Goal: Transaction & Acquisition: Purchase product/service

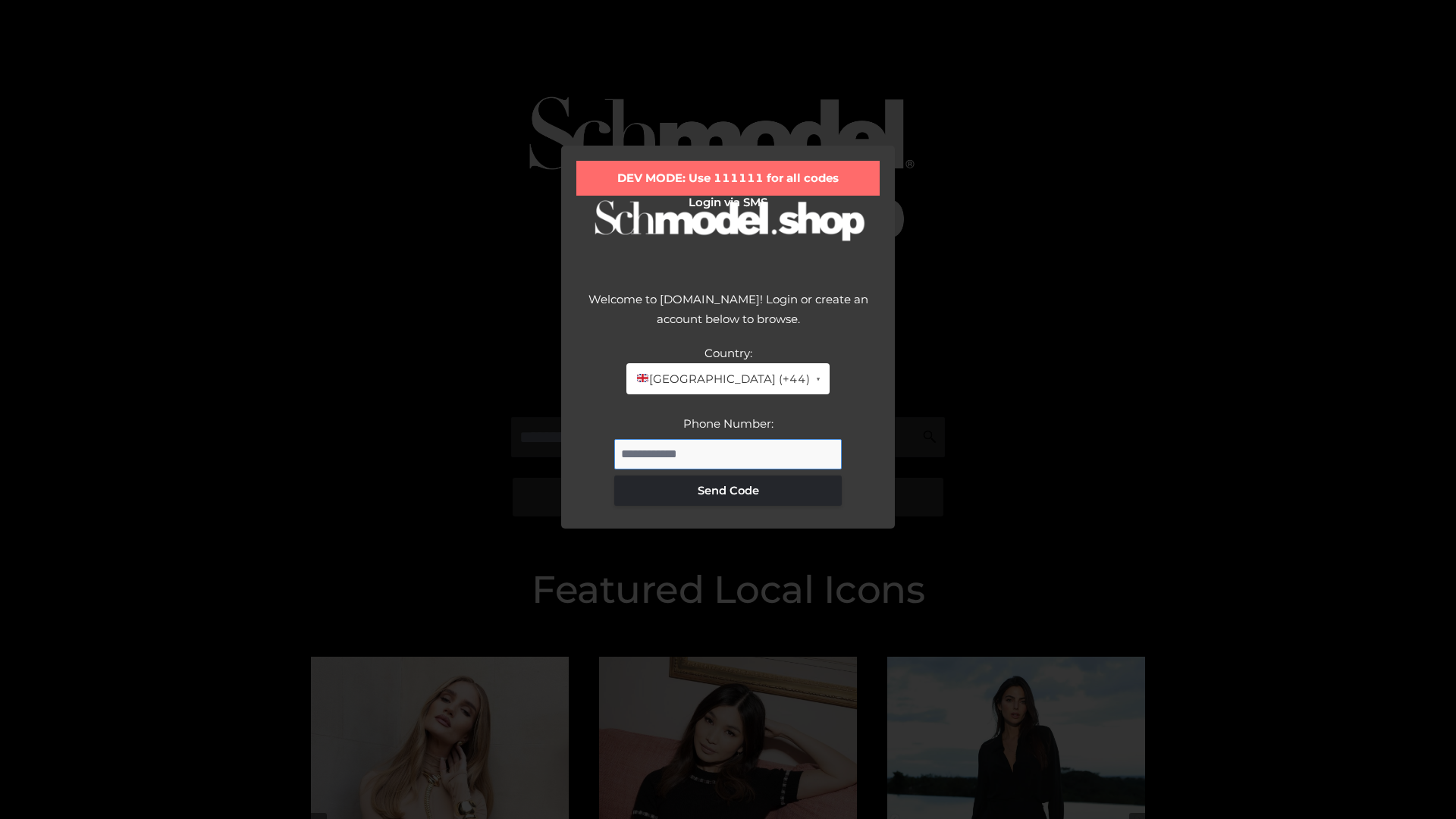
click at [728, 453] on input "Phone Number:" at bounding box center [728, 454] width 228 height 31
type input "**********"
click at [728, 490] on button "Send Code" at bounding box center [728, 491] width 228 height 31
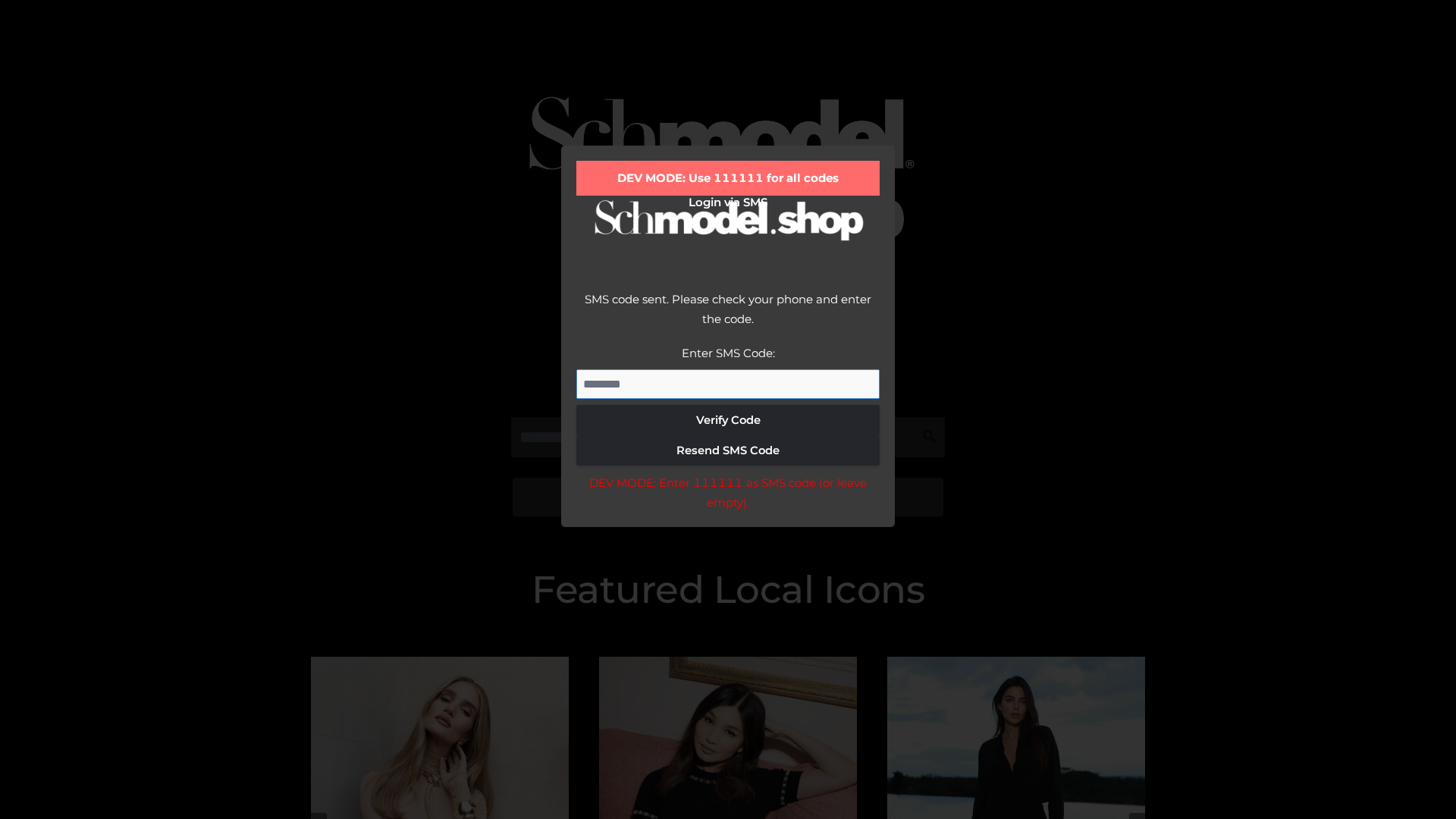
click at [728, 384] on input "Enter SMS Code:" at bounding box center [728, 384] width 303 height 31
type input "******"
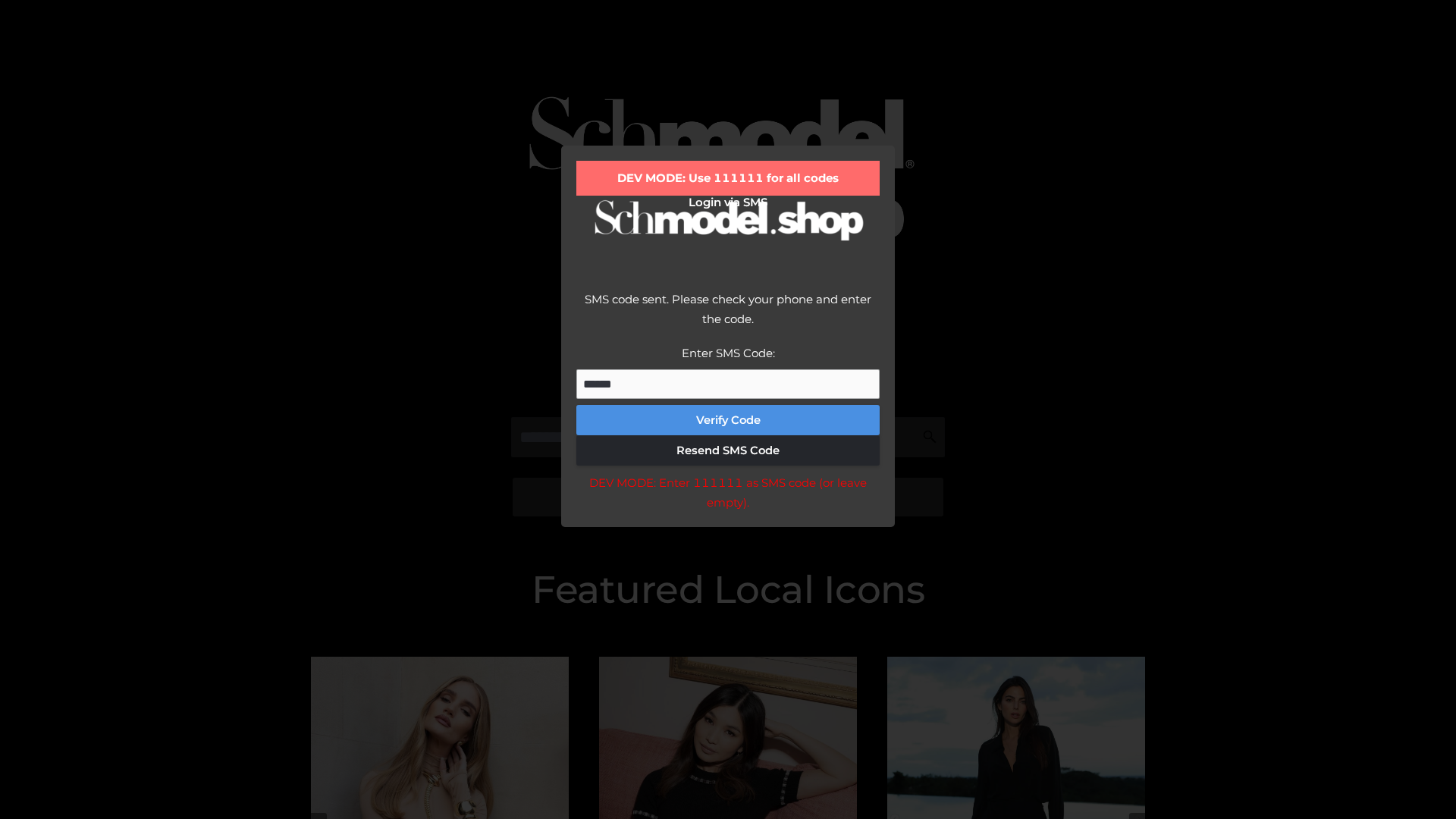
click at [728, 420] on button "Verify Code" at bounding box center [728, 420] width 303 height 31
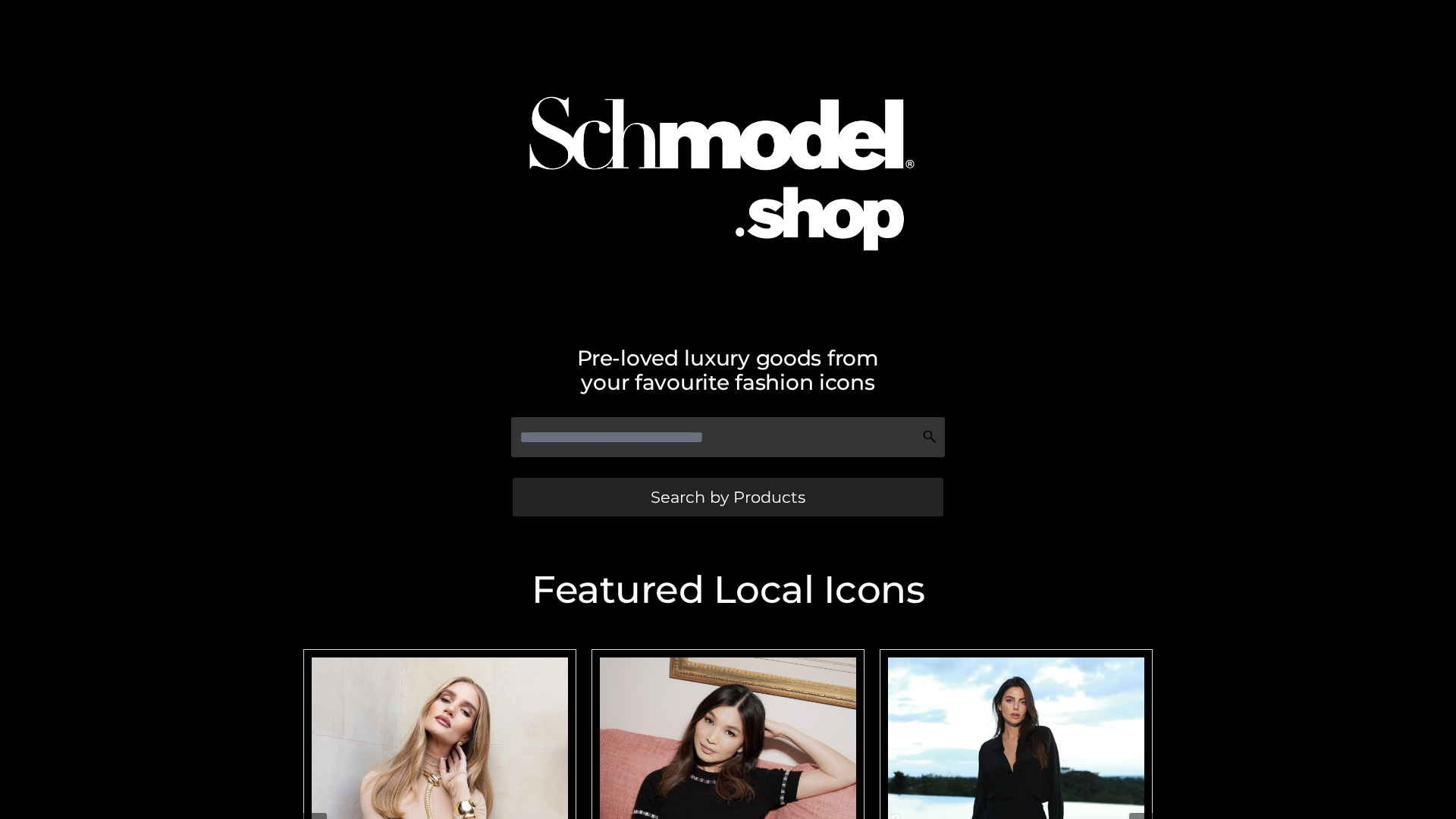
click at [727, 497] on span "Search by Products" at bounding box center [727, 497] width 154 height 16
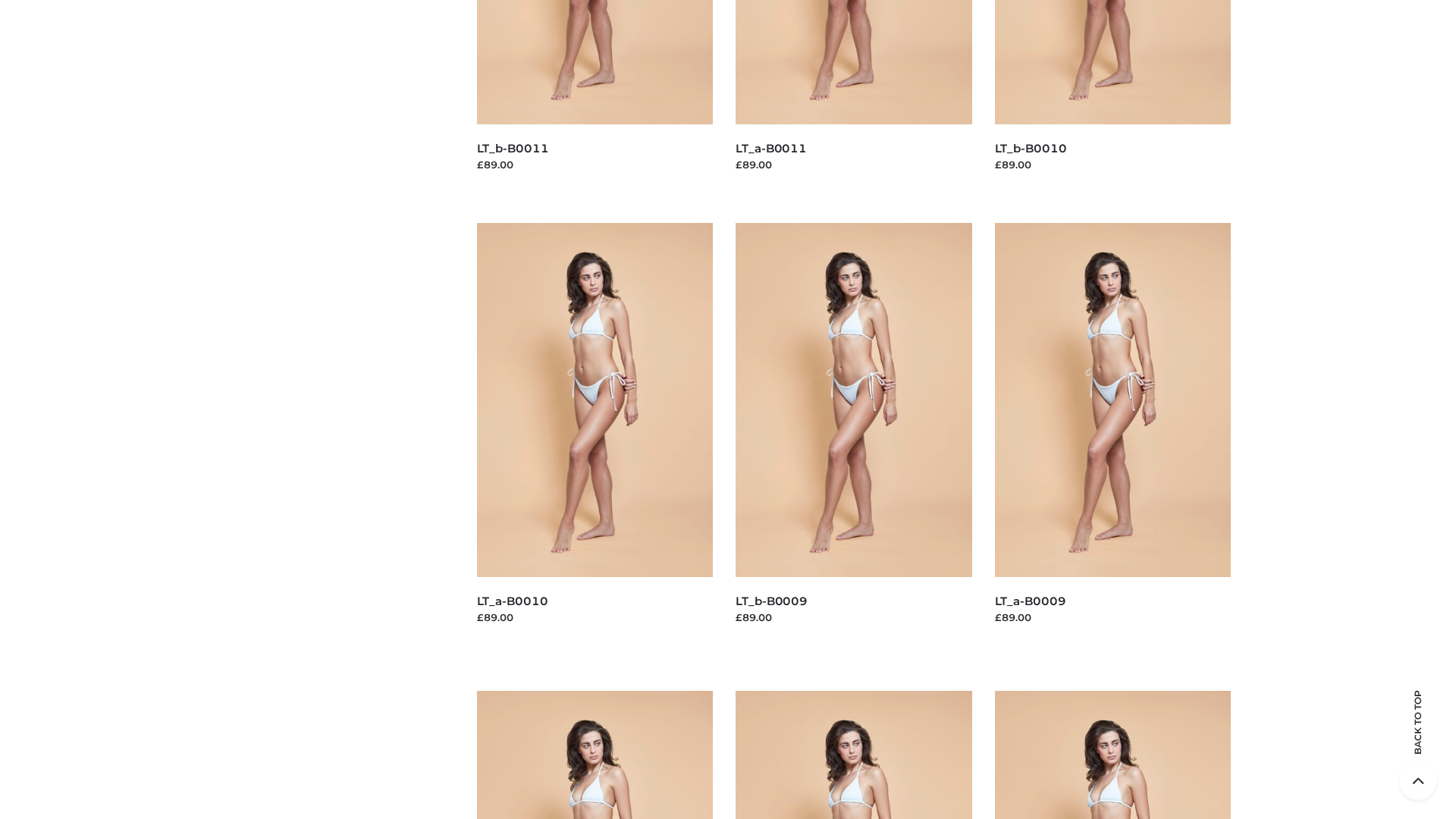
scroll to position [3997, 0]
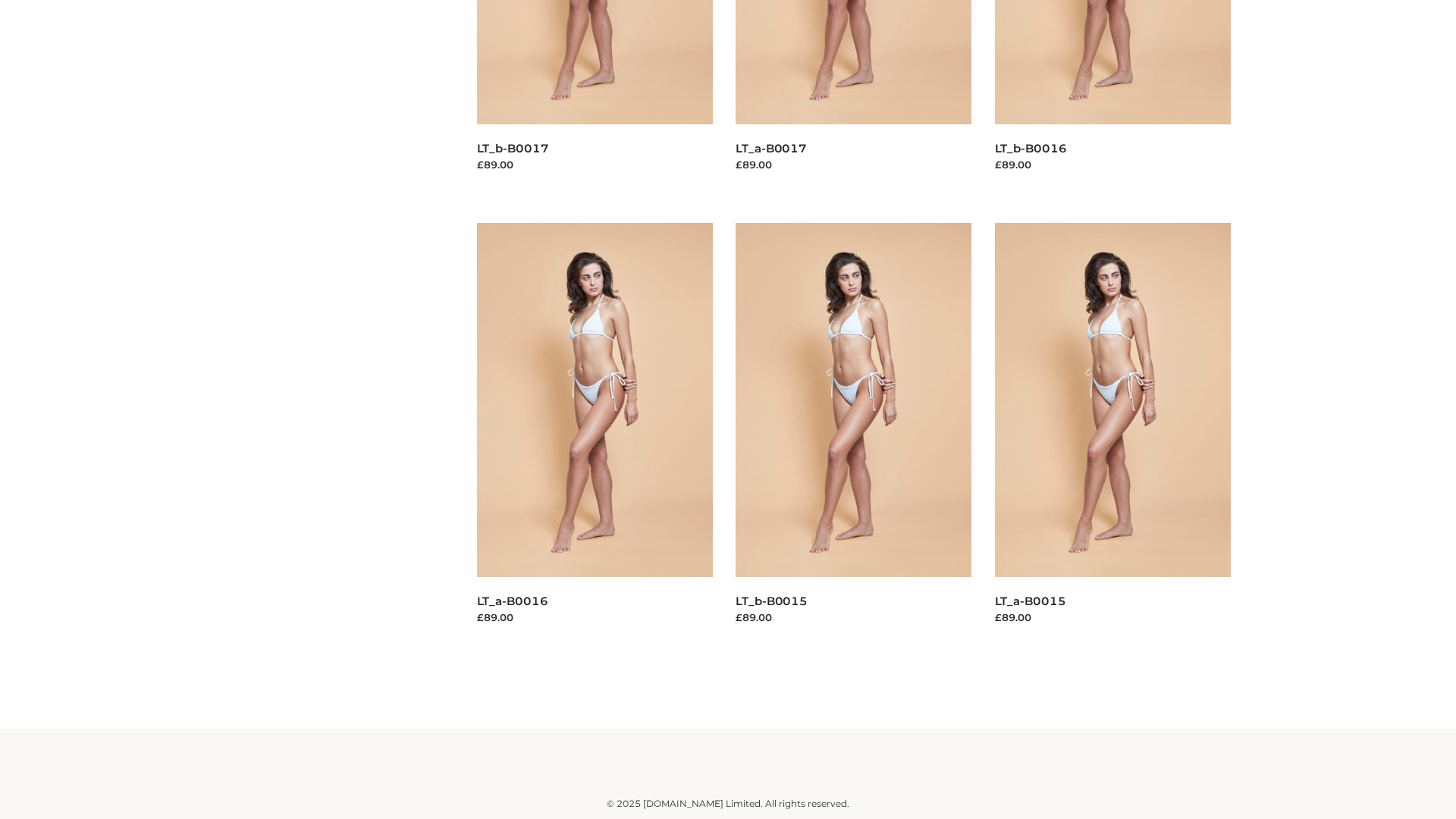
scroll to position [1234, 0]
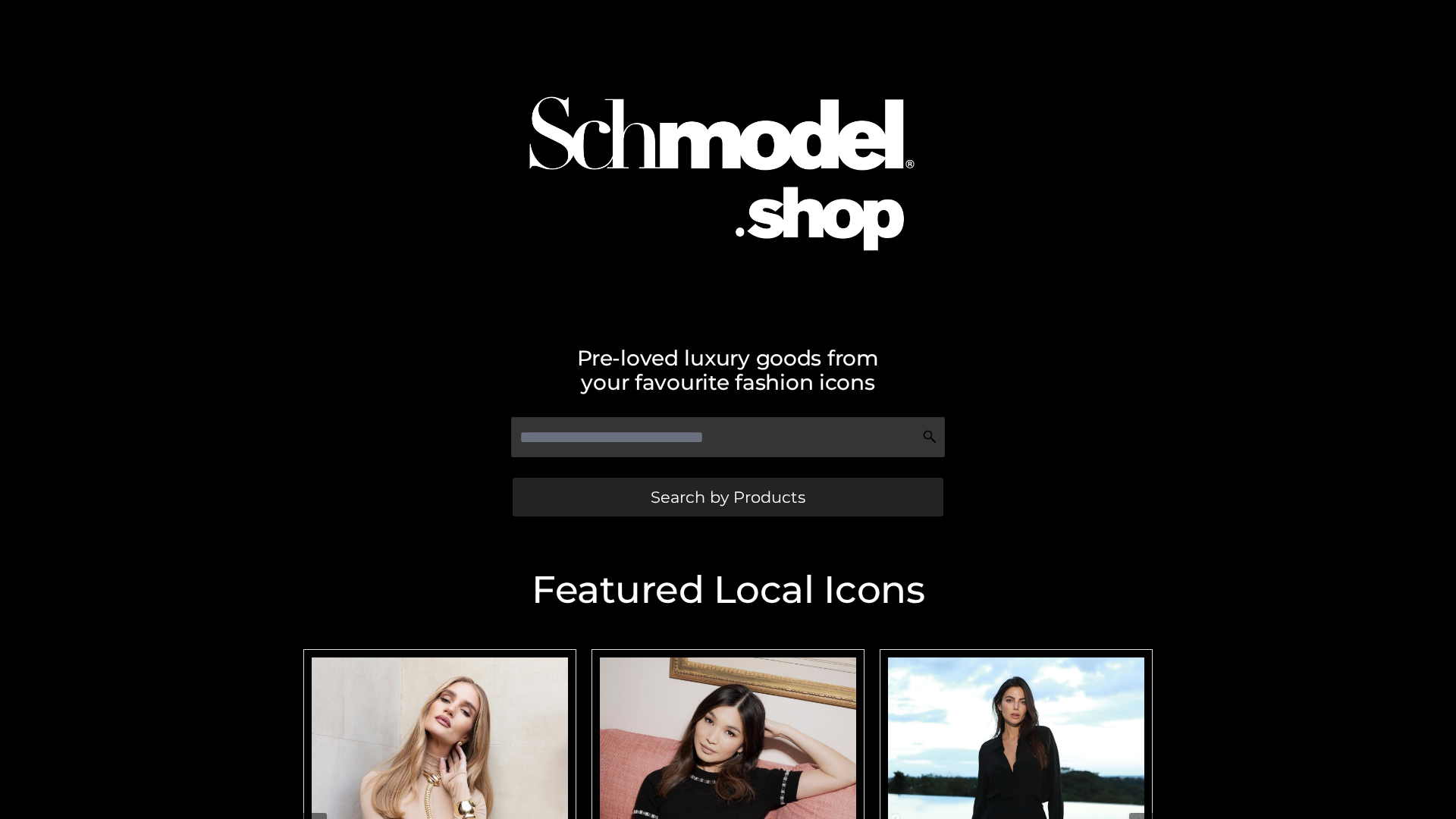
click at [727, 497] on span "Search by Products" at bounding box center [727, 497] width 154 height 16
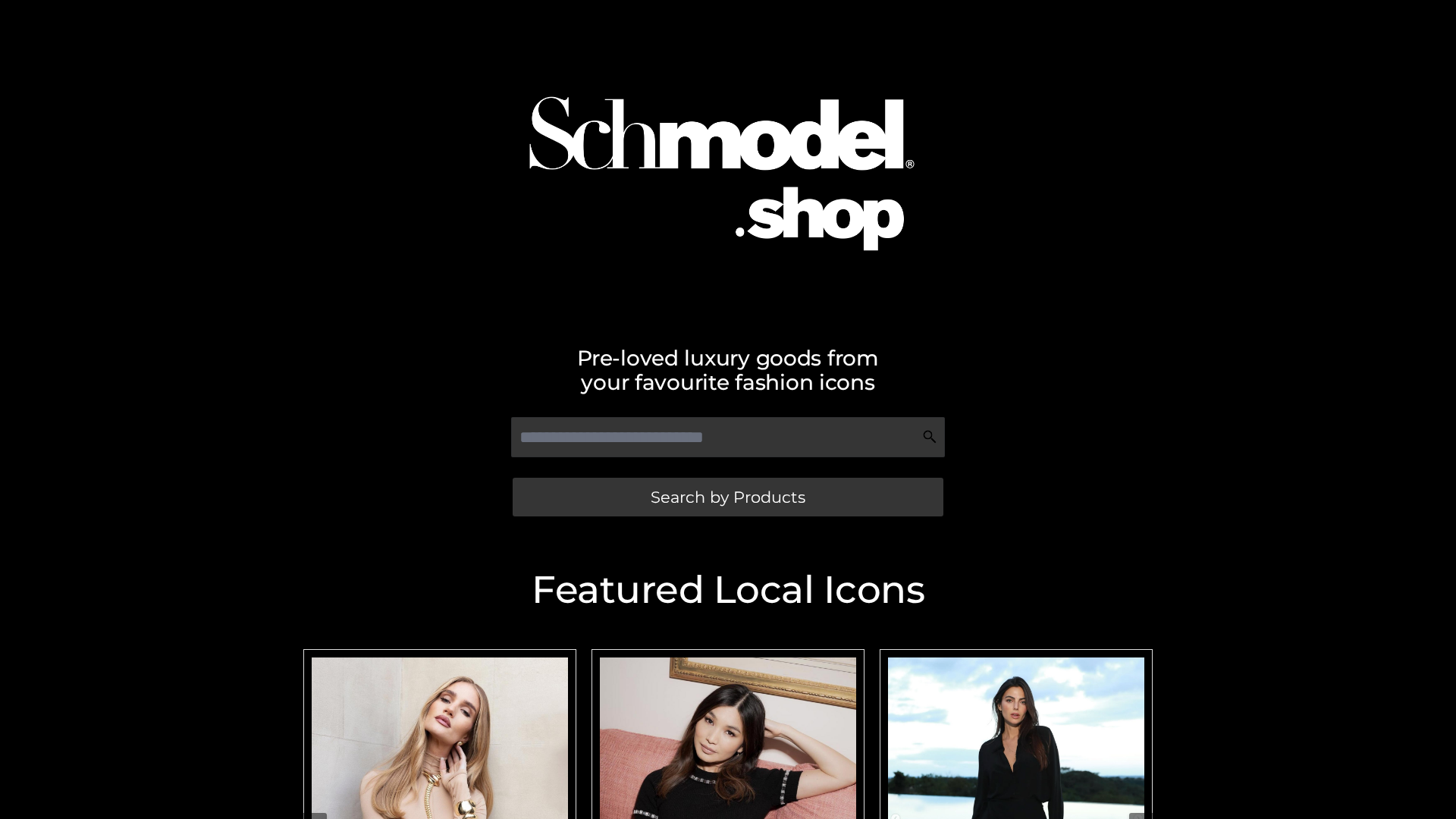
click at [727, 497] on span "Search by Products" at bounding box center [727, 497] width 154 height 16
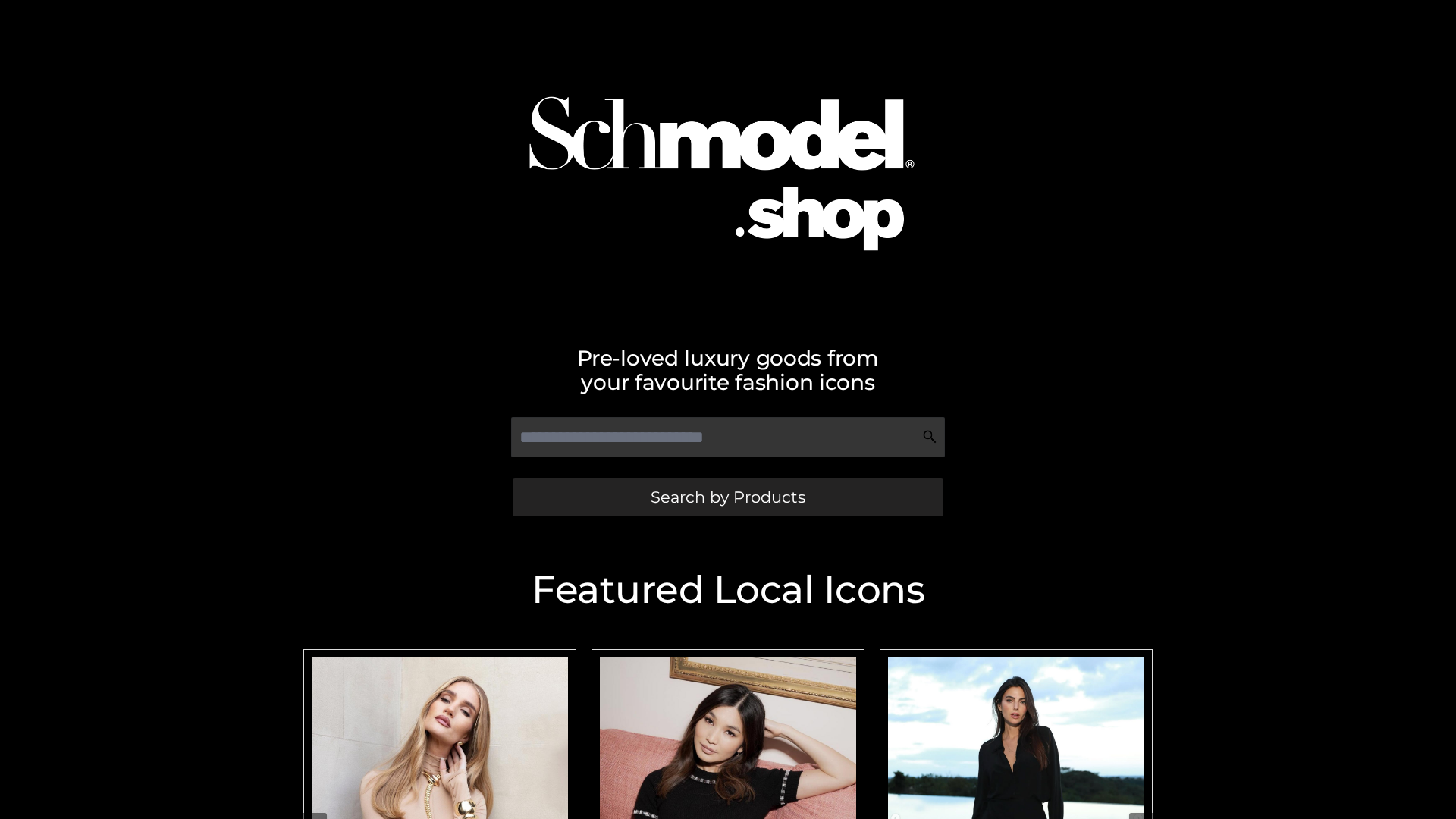
click at [727, 497] on span "Search by Products" at bounding box center [727, 497] width 154 height 16
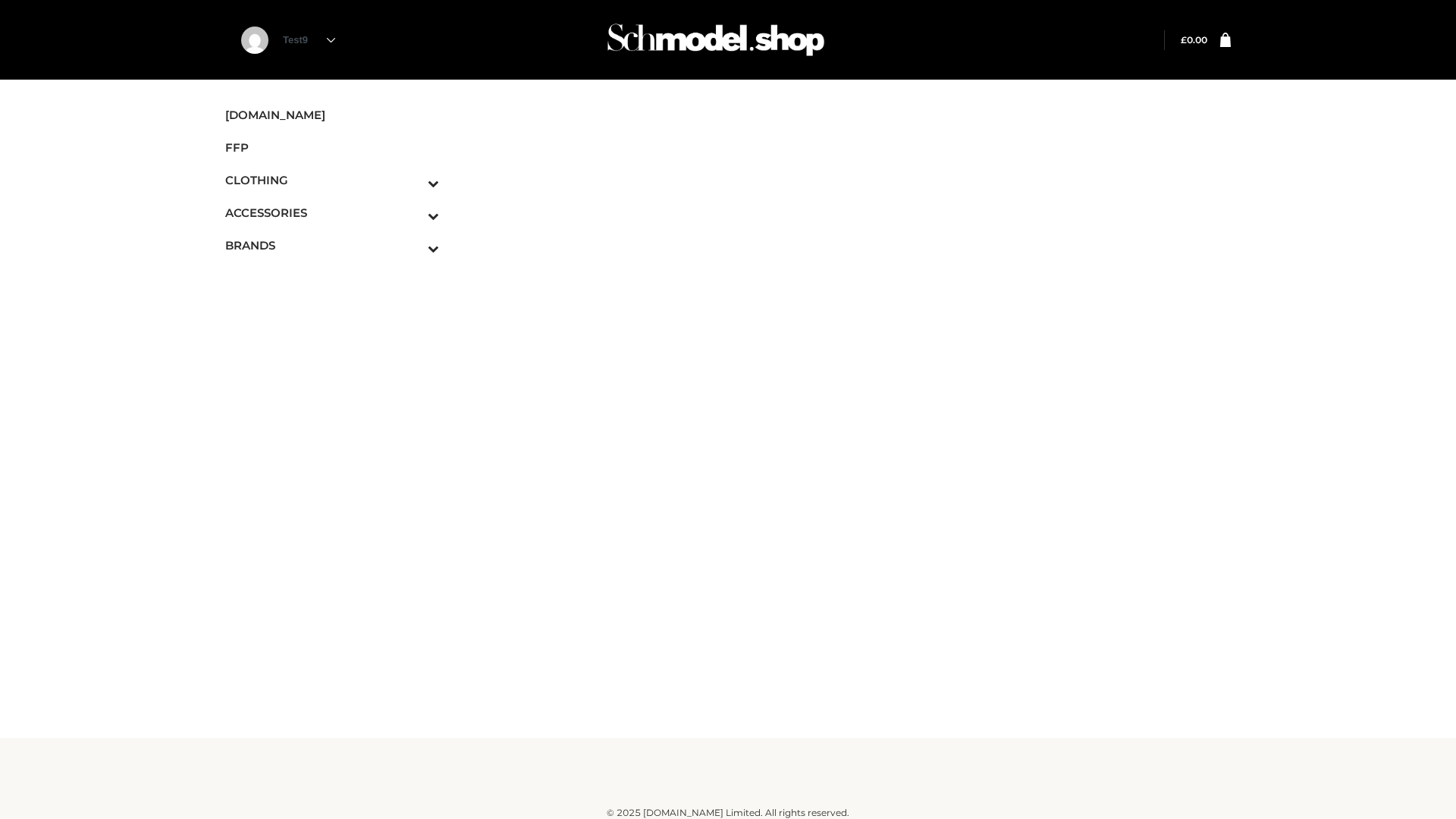
scroll to position [9, 0]
